Goal: Answer question/provide support: Share knowledge or assist other users

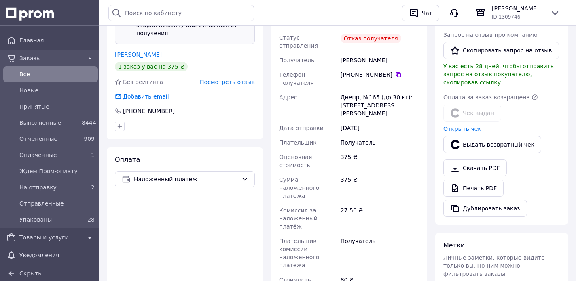
scroll to position [268, 0]
click at [143, 51] on link "[PERSON_NAME]" at bounding box center [138, 54] width 47 height 6
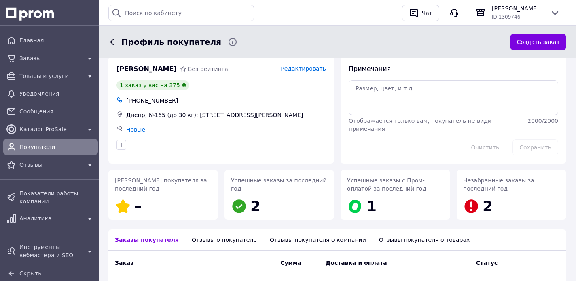
click at [209, 232] on div "Отзывы о покупателе" at bounding box center [224, 240] width 78 height 21
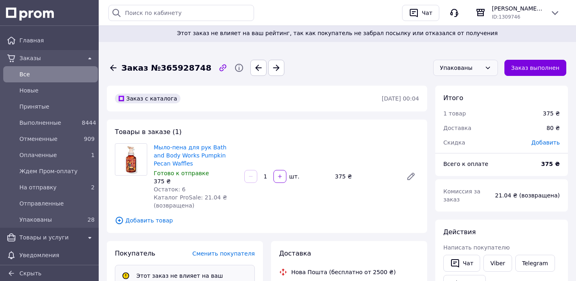
click at [475, 66] on div "Упакованы" at bounding box center [460, 67] width 41 height 9
click at [464, 116] on li "Отменен" at bounding box center [469, 114] width 64 height 15
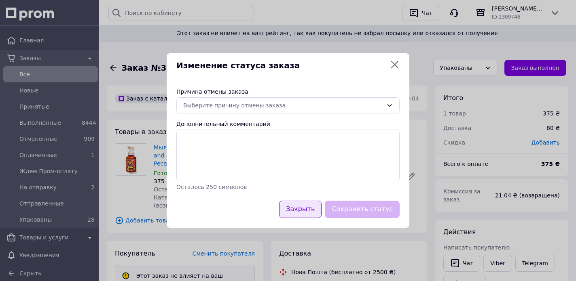
click at [306, 213] on button "Закрыть" at bounding box center [300, 209] width 42 height 17
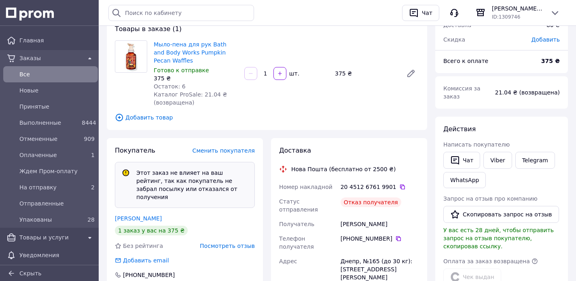
scroll to position [110, 0]
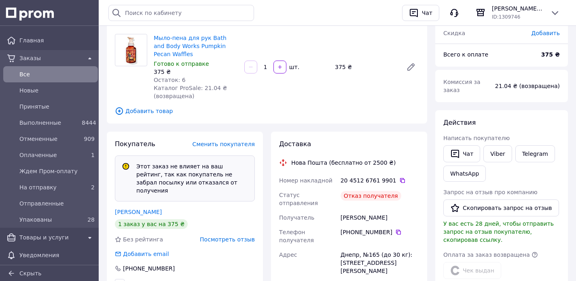
click at [228, 236] on span "Посмотреть отзыв" at bounding box center [227, 239] width 55 height 6
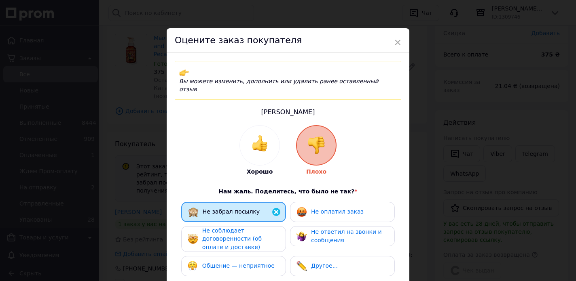
click at [334, 209] on span "Не оплатил заказ" at bounding box center [337, 212] width 53 height 6
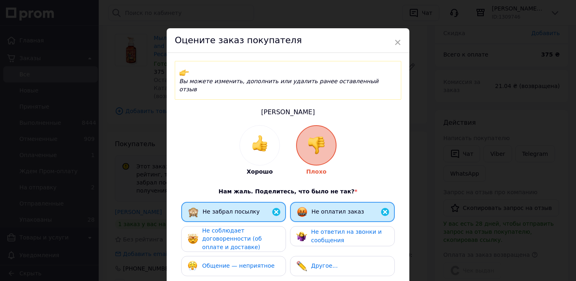
click at [249, 228] on span "Не соблюдает договоренности (об оплате и доставке)" at bounding box center [231, 239] width 59 height 23
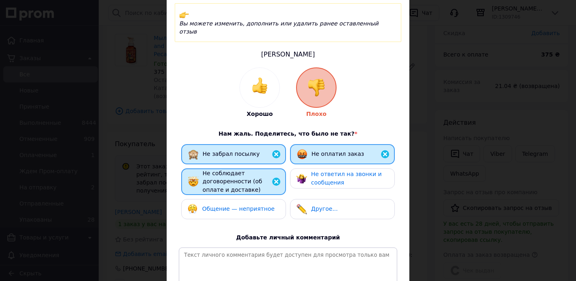
scroll to position [73, 0]
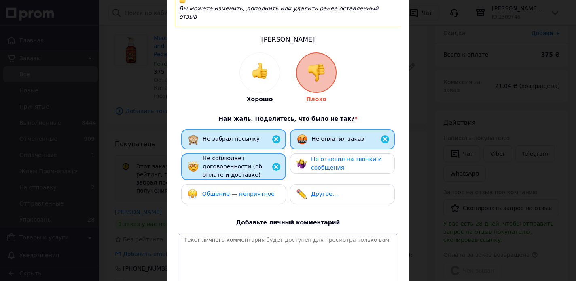
click at [250, 155] on span "Не соблюдает договоренности (об оплате и доставке)" at bounding box center [232, 166] width 59 height 23
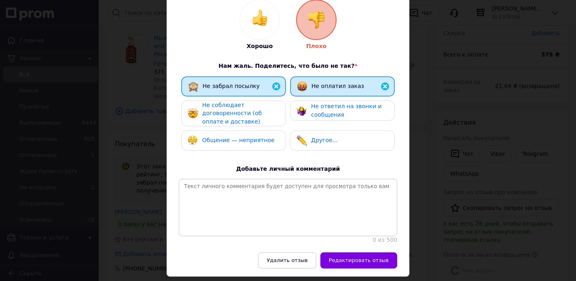
scroll to position [125, 0]
click at [359, 258] on span "Редактировать отзыв" at bounding box center [359, 261] width 60 height 6
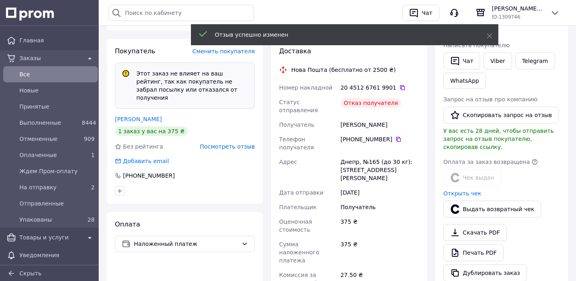
scroll to position [203, 0]
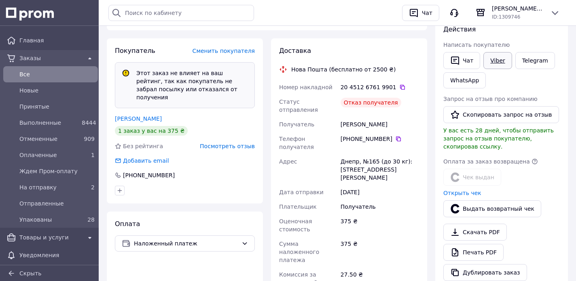
click at [496, 64] on link "Viber" at bounding box center [497, 60] width 28 height 17
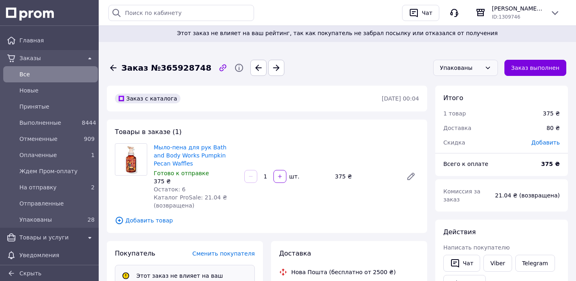
scroll to position [0, 0]
click at [469, 73] on div "Упакованы" at bounding box center [465, 68] width 65 height 16
click at [461, 116] on li "Отменен" at bounding box center [469, 114] width 64 height 15
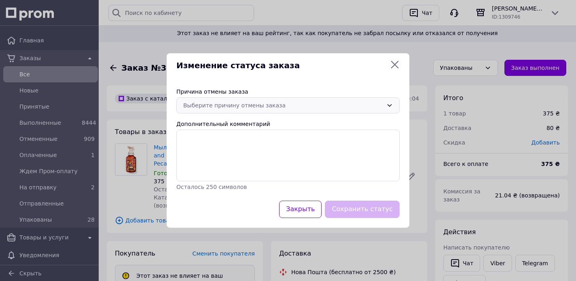
click at [239, 112] on div "Выберите причину отмены заказа" at bounding box center [287, 105] width 223 height 16
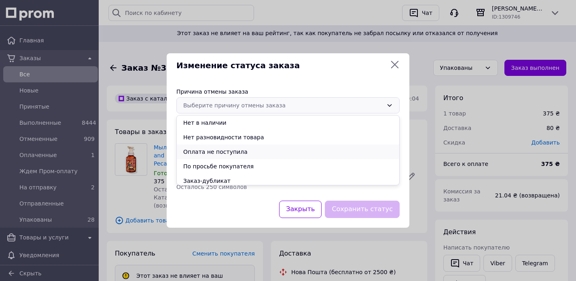
click at [222, 151] on li "Оплата не поступила" at bounding box center [288, 152] width 222 height 15
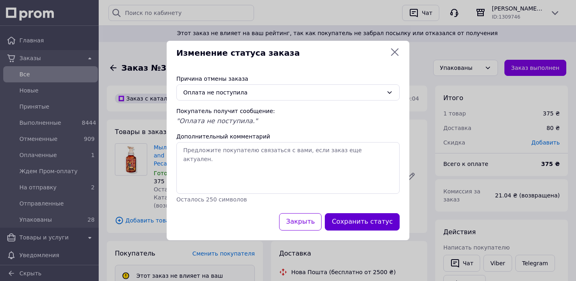
click at [363, 221] on button "Сохранить статус" at bounding box center [362, 221] width 75 height 17
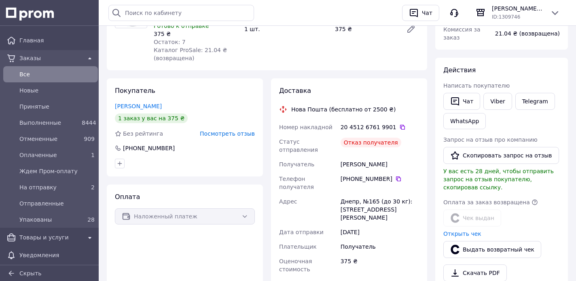
scroll to position [121, 0]
click at [229, 134] on span "Посмотреть отзыв" at bounding box center [227, 133] width 55 height 6
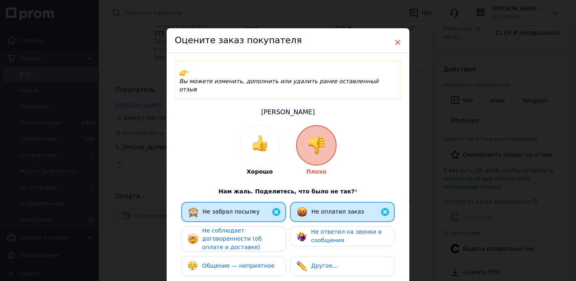
click at [395, 41] on span "×" at bounding box center [397, 43] width 7 height 14
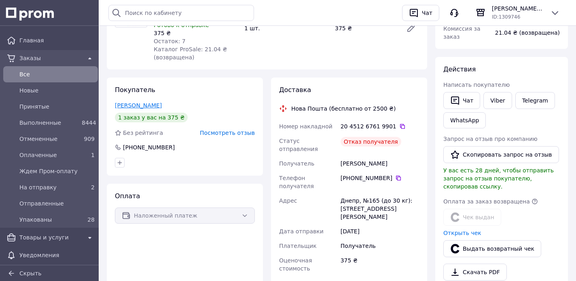
click at [139, 105] on link "[PERSON_NAME]" at bounding box center [138, 105] width 47 height 6
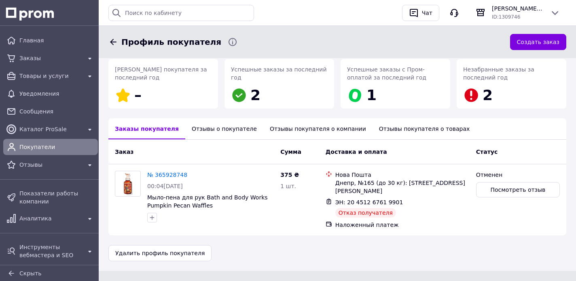
scroll to position [111, 0]
click at [217, 134] on div "Отзывы о покупателе" at bounding box center [224, 129] width 78 height 21
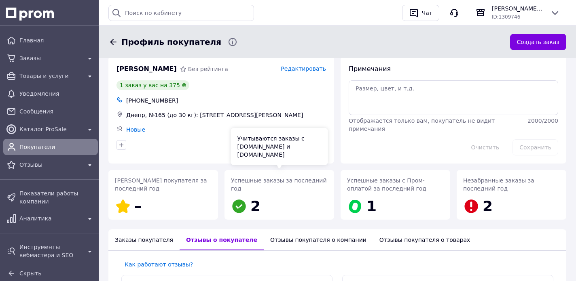
scroll to position [0, 0]
drag, startPoint x: 171, startPoint y: 100, endPoint x: 137, endPoint y: 99, distance: 34.4
click at [137, 99] on div "[PHONE_NUMBER]" at bounding box center [226, 100] width 203 height 11
copy div "0995236259"
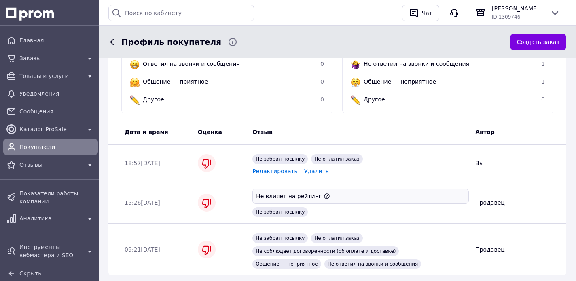
scroll to position [323, 0]
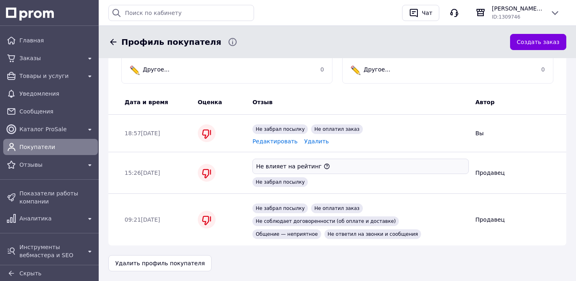
click at [112, 43] on icon at bounding box center [113, 42] width 10 height 10
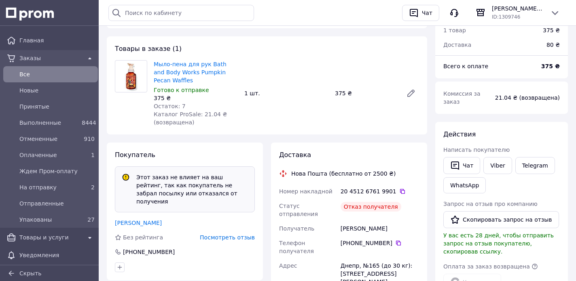
scroll to position [5, 0]
click at [399, 190] on icon at bounding box center [402, 191] width 6 height 6
click at [214, 234] on span "Посмотреть отзыв" at bounding box center [227, 237] width 55 height 6
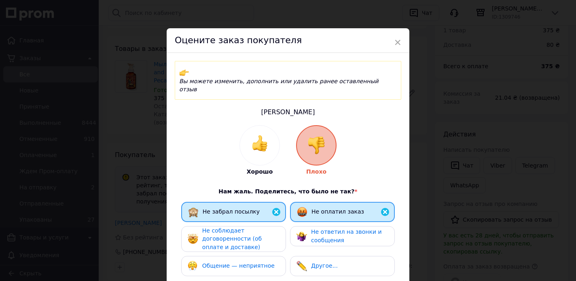
click at [330, 261] on div "Другое..." at bounding box center [316, 266] width 41 height 11
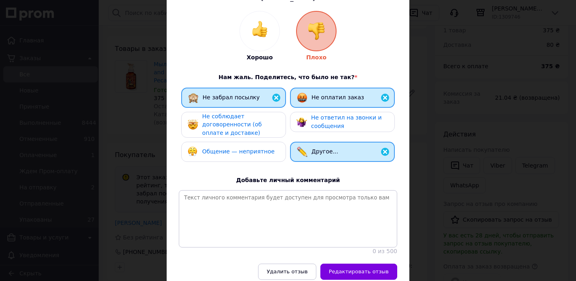
scroll to position [120, 0]
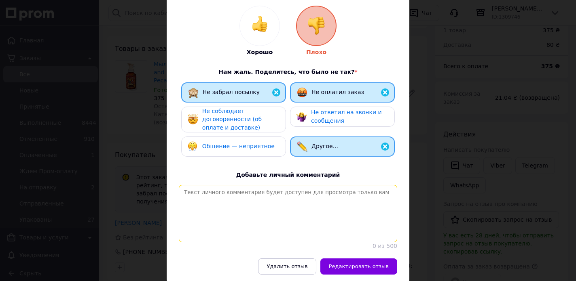
click at [267, 186] on textarea at bounding box center [288, 213] width 218 height 57
paste textarea "Відмова від посилки. Покупець не памʼятає, що замовив вночі або робить декілька…"
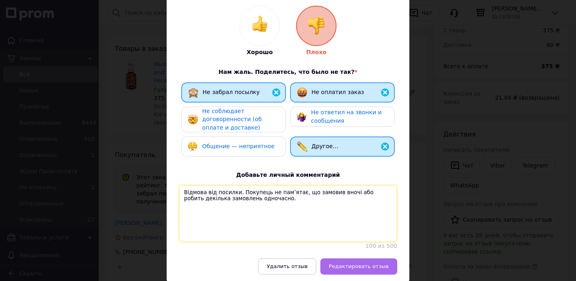
type textarea "Відмова від посилки. Покупець не памʼятає, що замовив вночі або робить декілька…"
click at [355, 264] on span "Редактировать отзыв" at bounding box center [359, 267] width 60 height 6
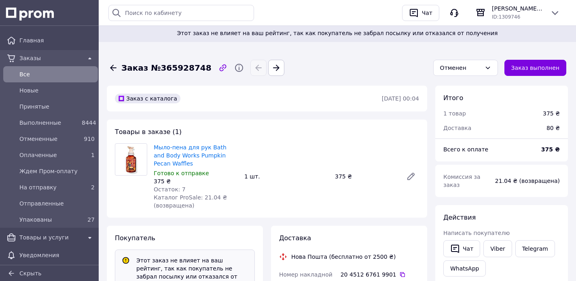
scroll to position [0, 0]
